Goal: Task Accomplishment & Management: Use online tool/utility

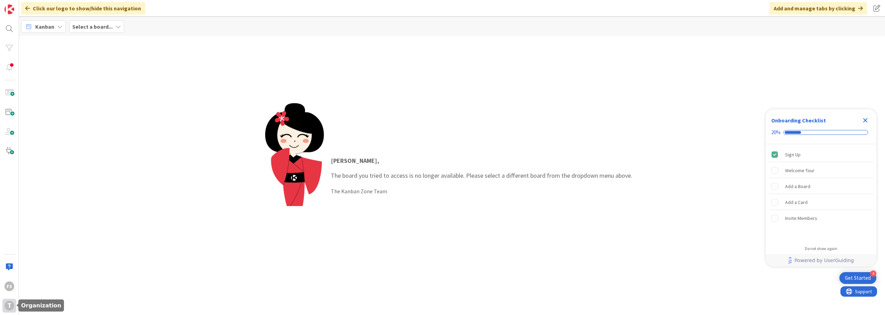
click at [8, 306] on div "T" at bounding box center [9, 306] width 10 height 10
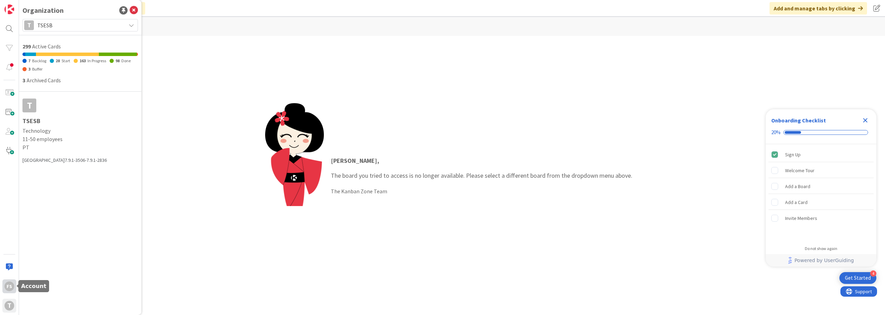
click at [10, 290] on div "FS" at bounding box center [9, 286] width 10 height 10
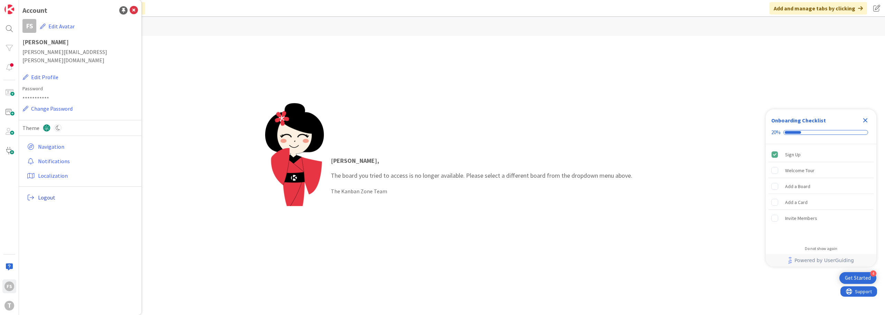
click at [62, 194] on link "Logout" at bounding box center [81, 197] width 114 height 12
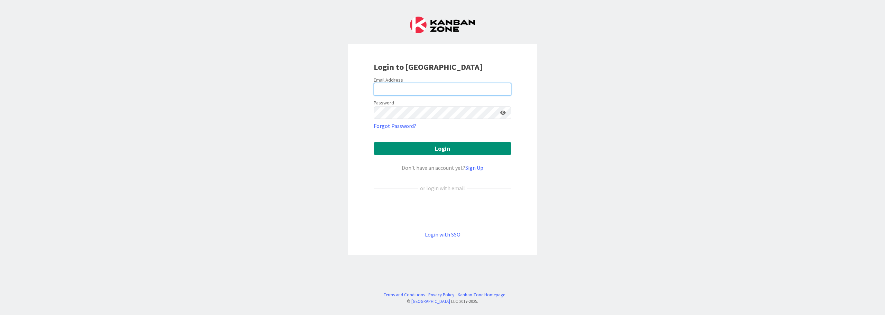
click at [431, 87] on input "email" at bounding box center [443, 89] width 138 height 12
type input "Flavio.S.Santos@timestamp.pt"
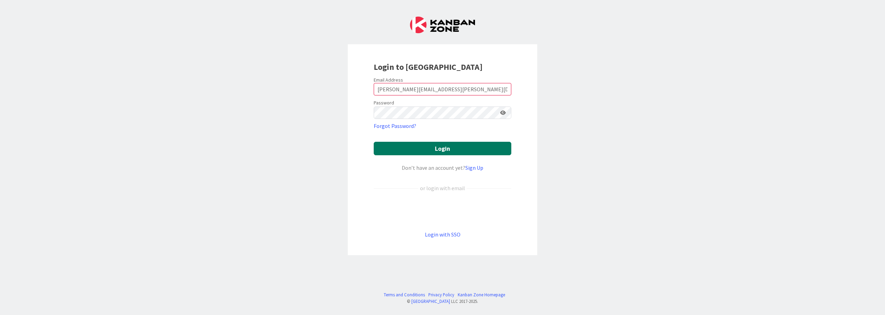
click at [415, 147] on button "Login" at bounding box center [443, 148] width 138 height 13
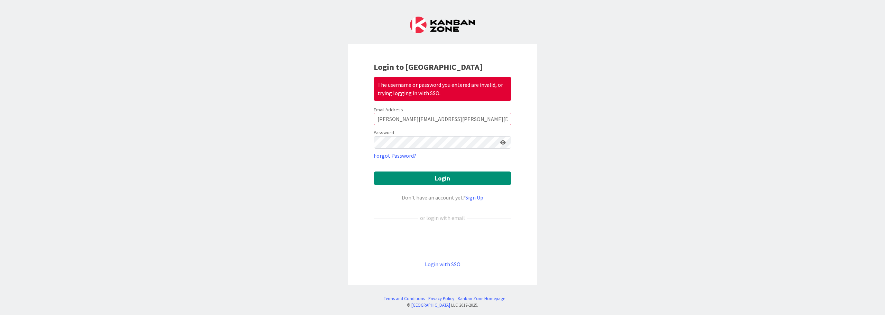
click at [501, 144] on icon at bounding box center [503, 142] width 6 height 5
click at [419, 178] on button "Login" at bounding box center [443, 177] width 138 height 13
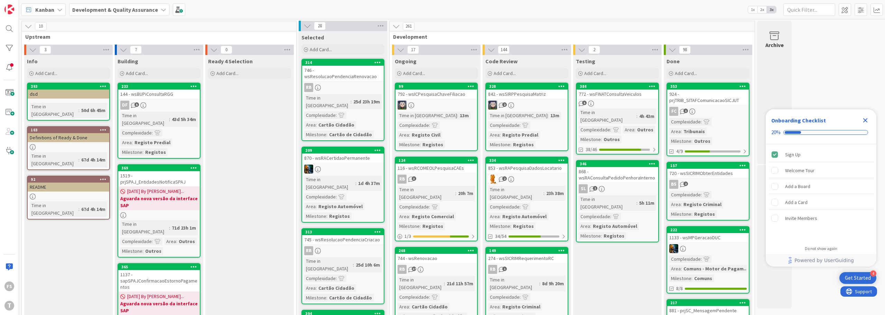
click at [530, 95] on div "842 - wsSIRPPesquisaMatriz" at bounding box center [527, 94] width 82 height 9
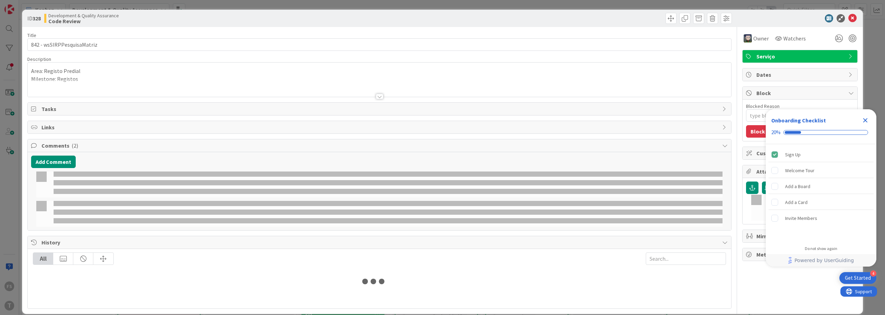
type textarea "x"
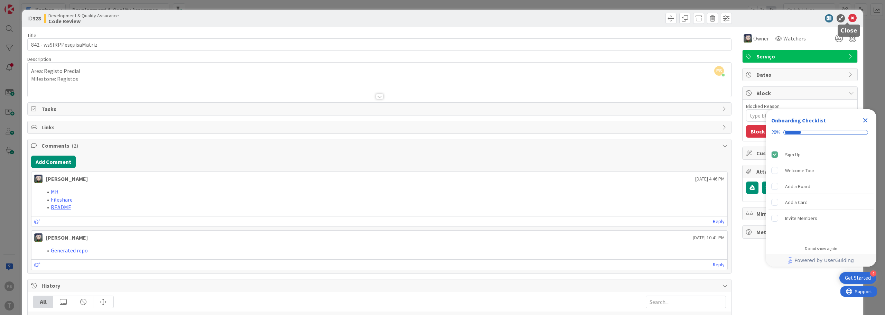
click at [849, 15] on icon at bounding box center [852, 18] width 8 height 8
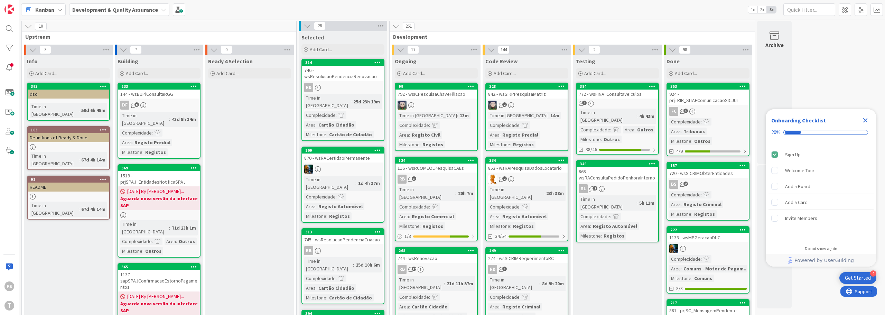
click at [864, 120] on icon "Close Checklist" at bounding box center [865, 120] width 8 height 8
